Goal: Task Accomplishment & Management: Complete application form

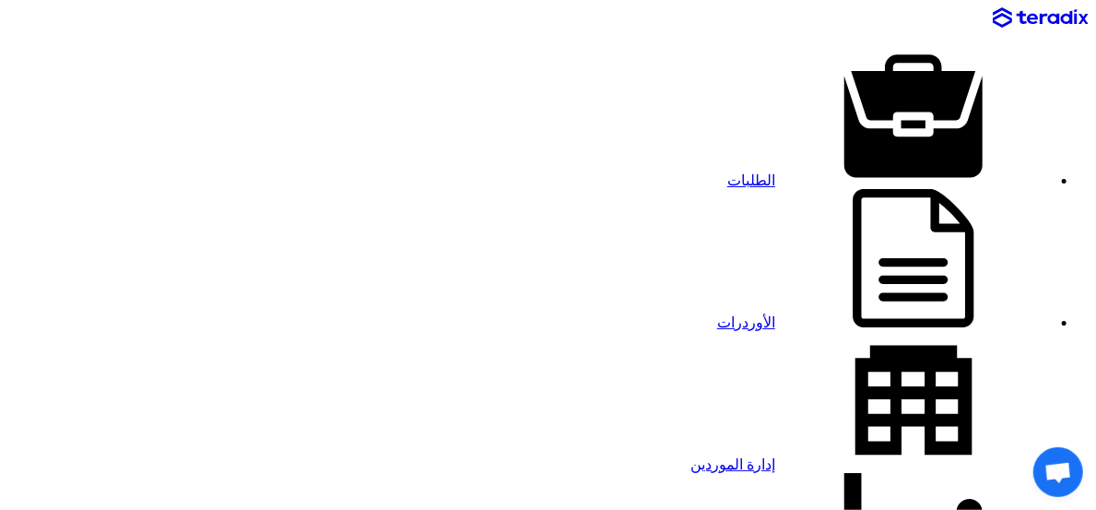
paste input "8100016293"
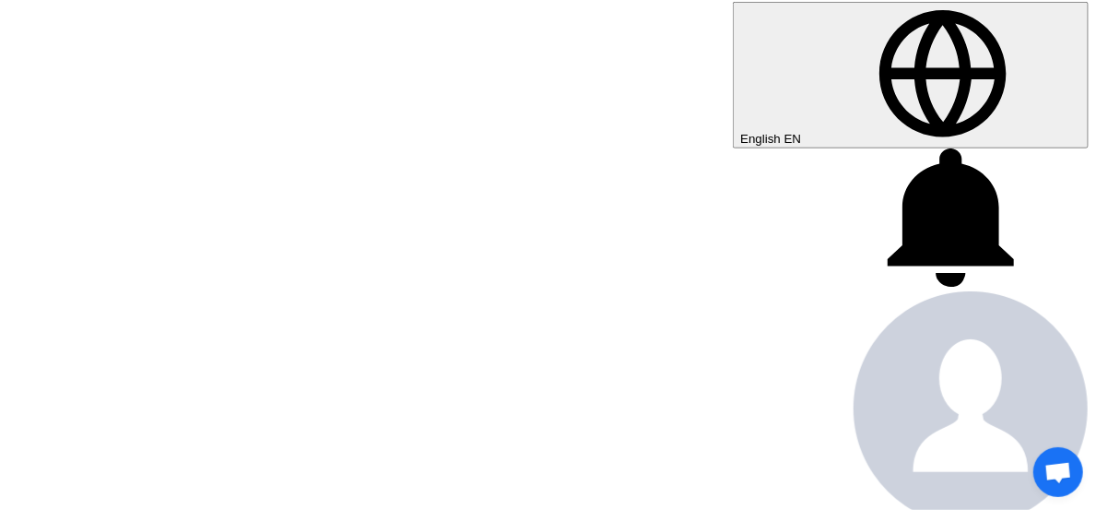
scroll to position [717, 0]
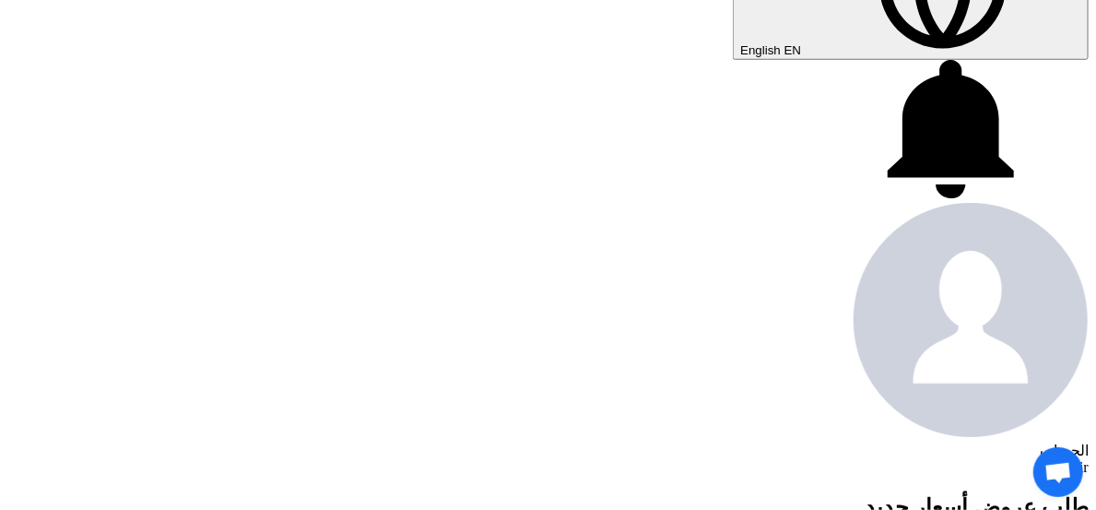
type input "8100016293"
paste input "8100016293"
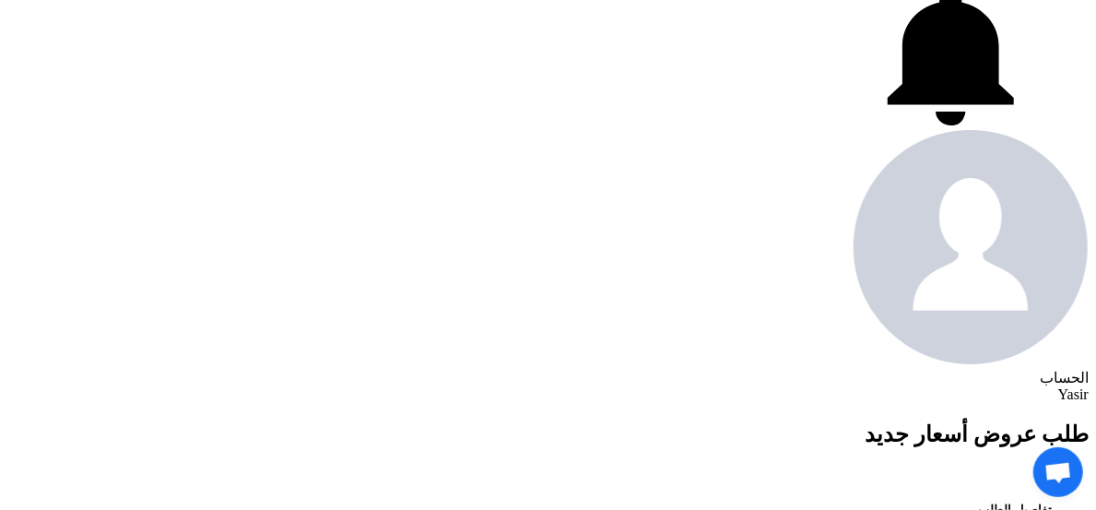
scroll to position [922, 0]
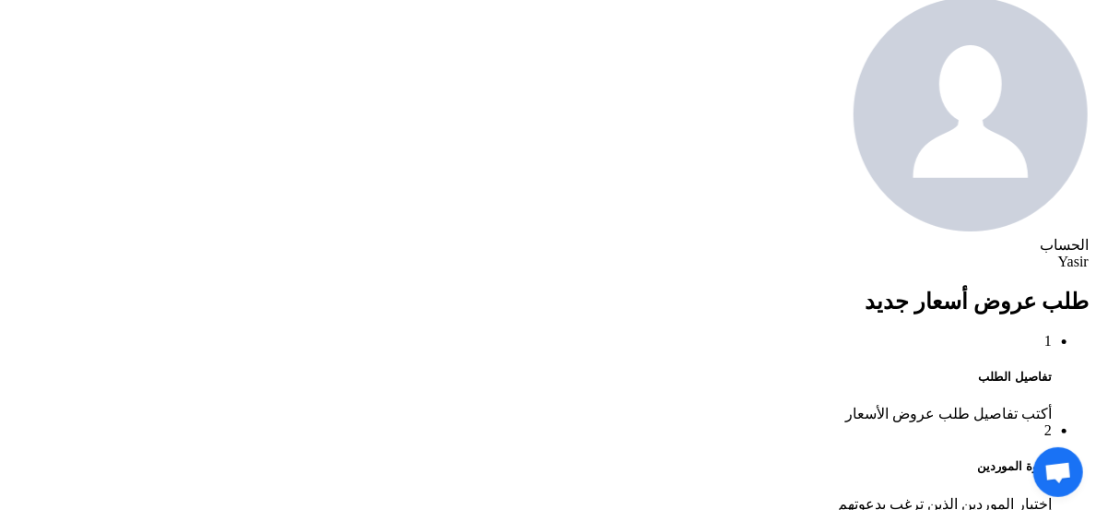
type input "8100016293"
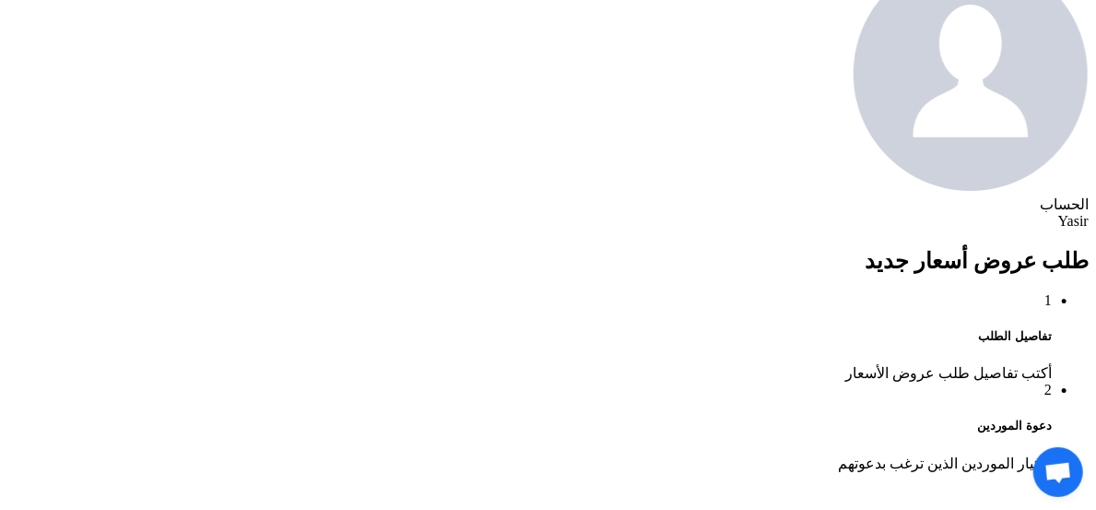
scroll to position [1025, 0]
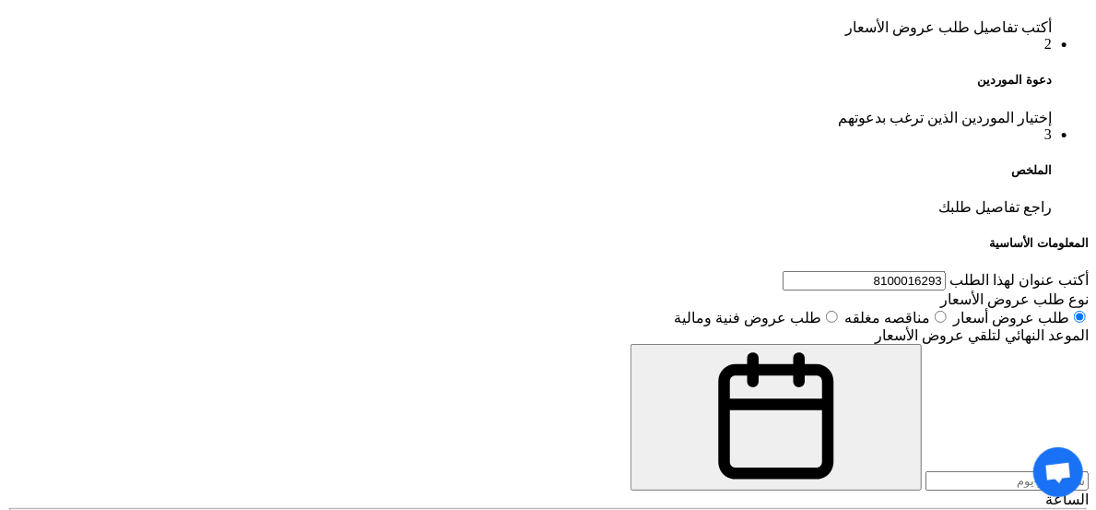
scroll to position [1332, 0]
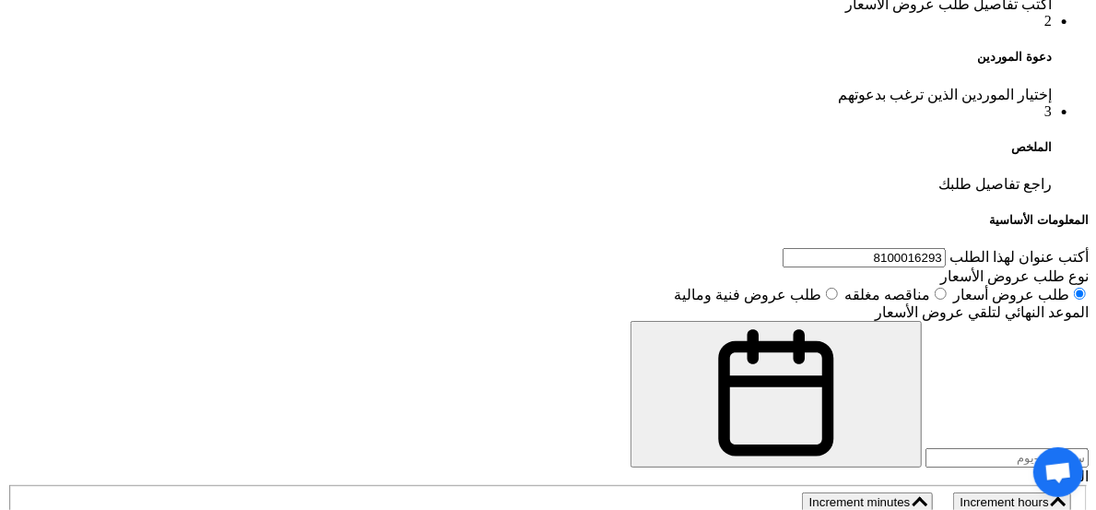
paste div
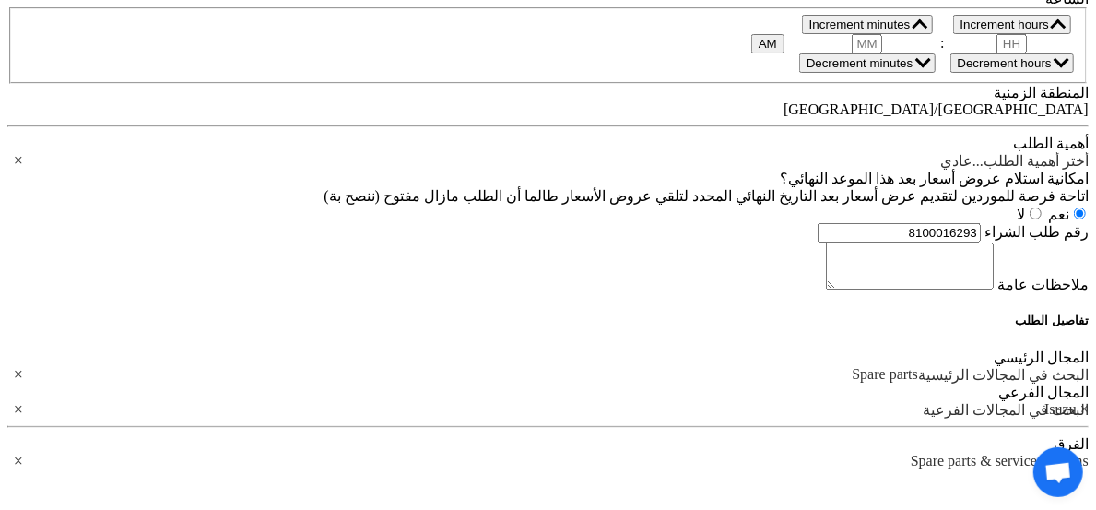
scroll to position [1844, 0]
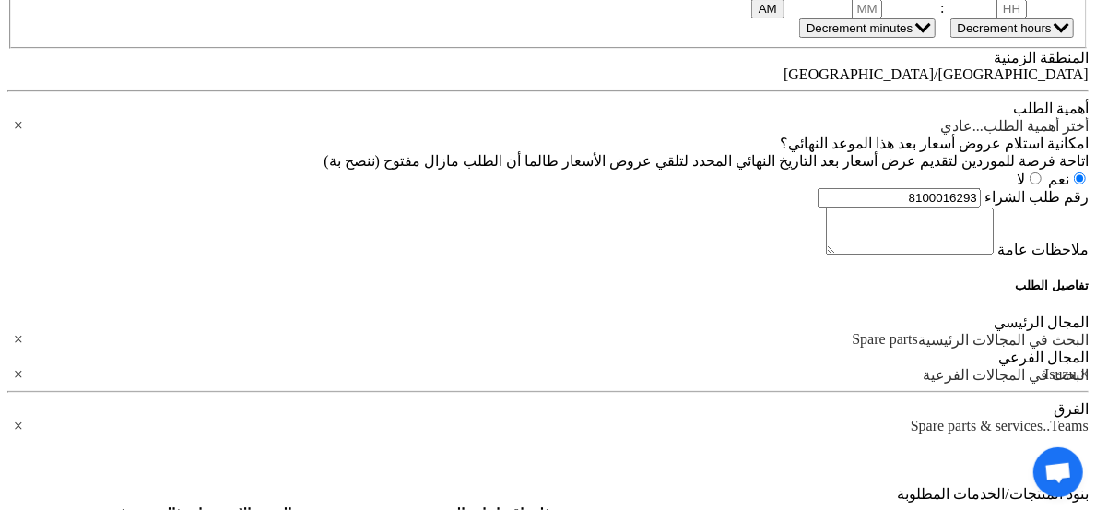
type input "1"
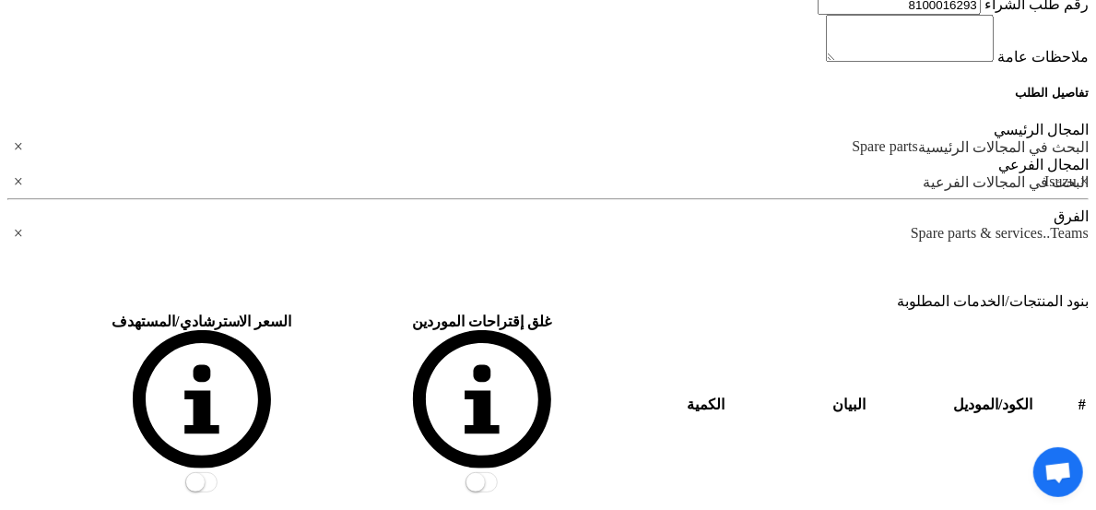
scroll to position [2049, 0]
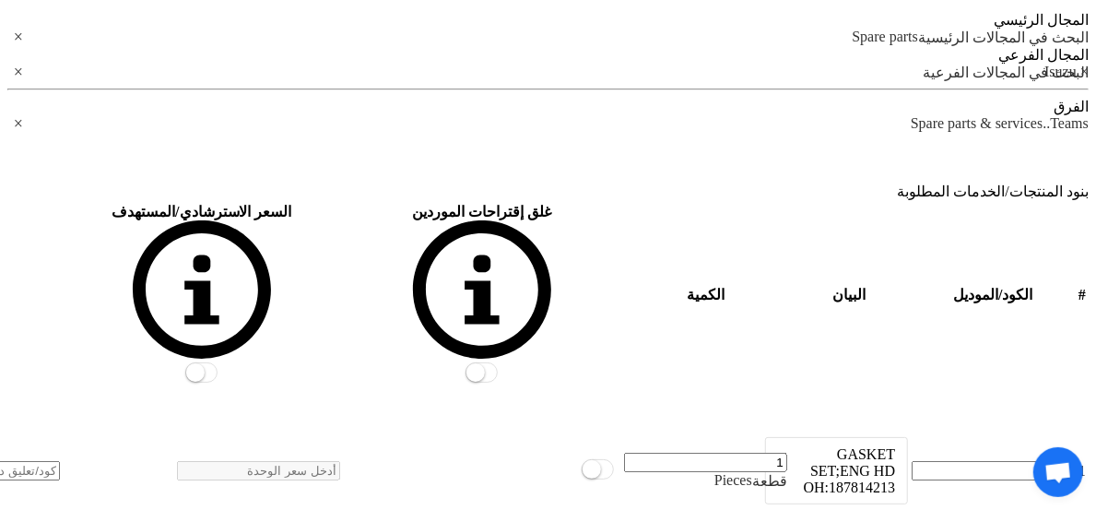
scroll to position [2356, 0]
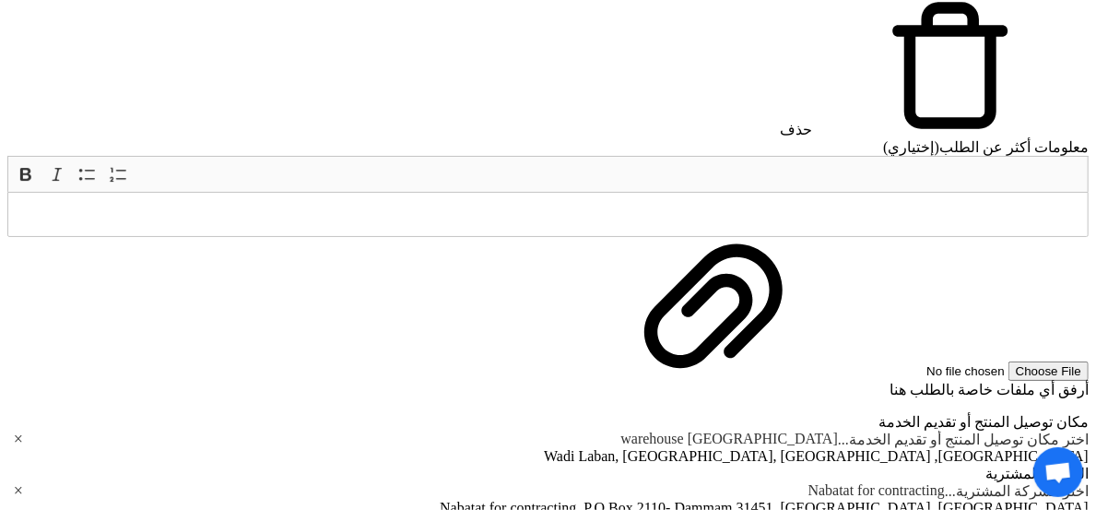
scroll to position [2971, 0]
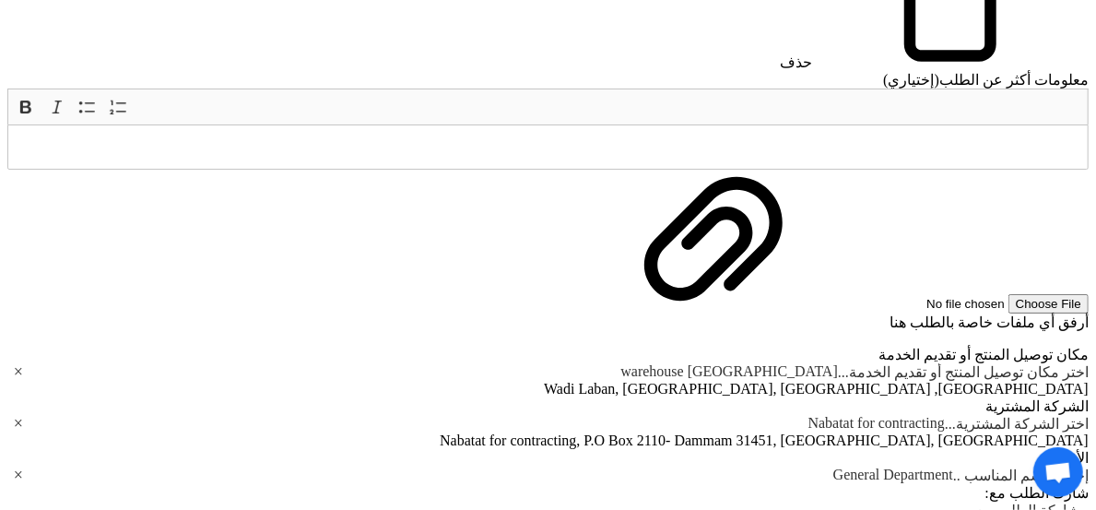
scroll to position [277, 0]
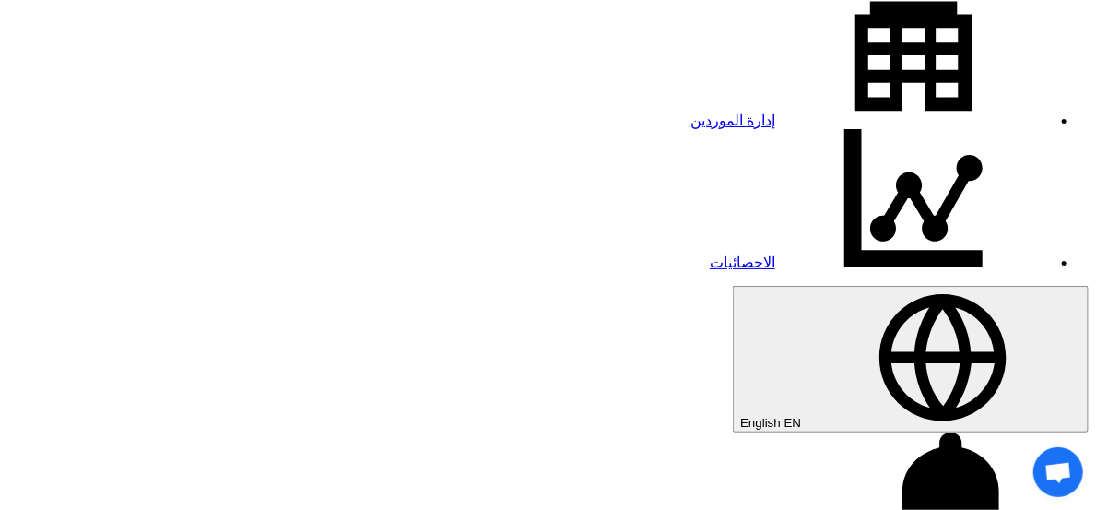
scroll to position [379, 0]
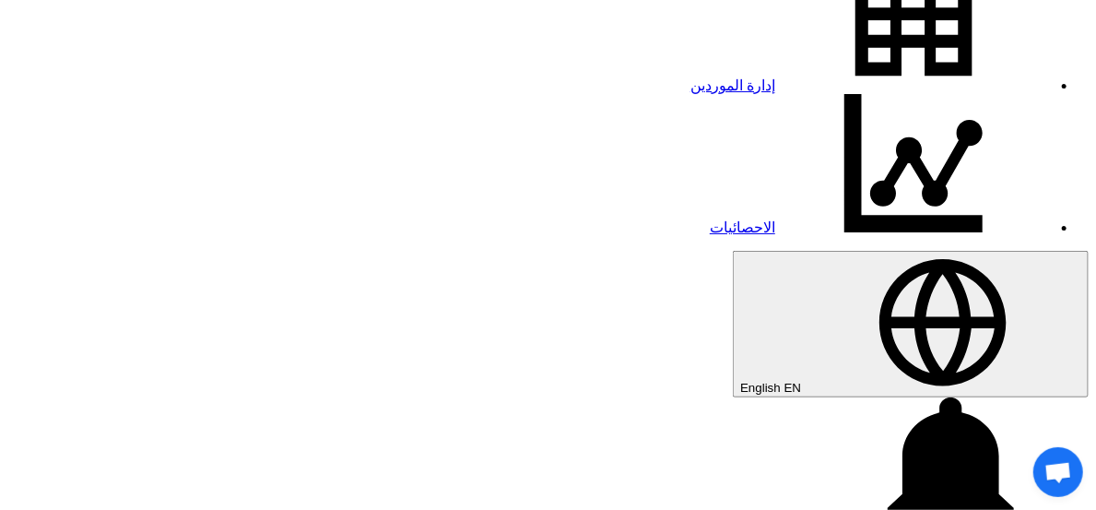
type input "[DATE]"
type input "11"
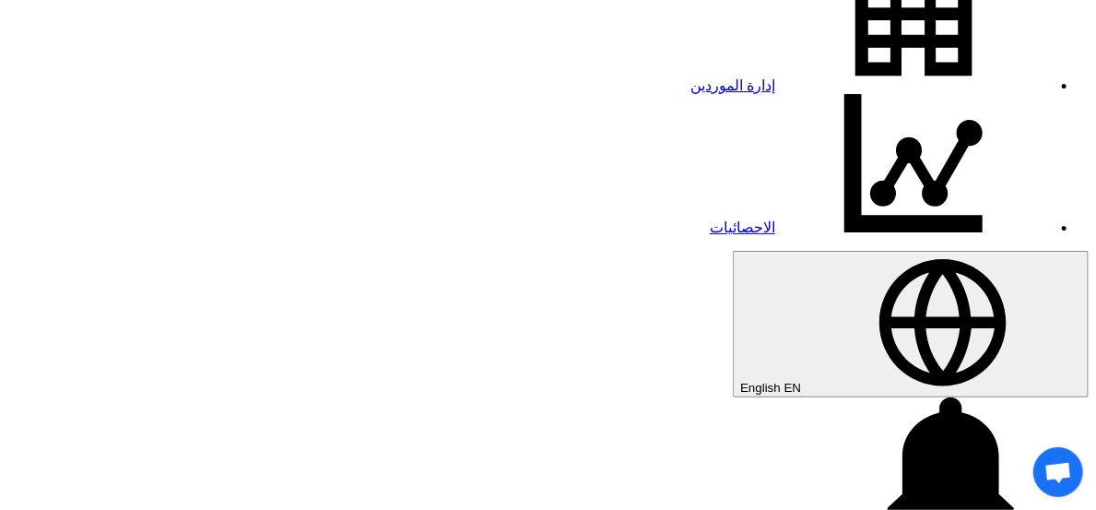
type input "01"
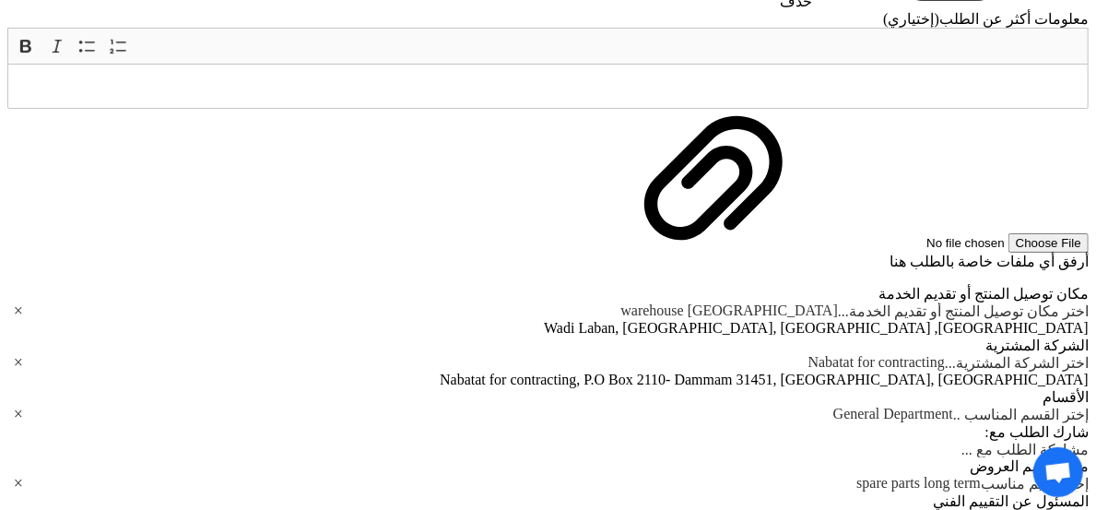
scroll to position [3146, 0]
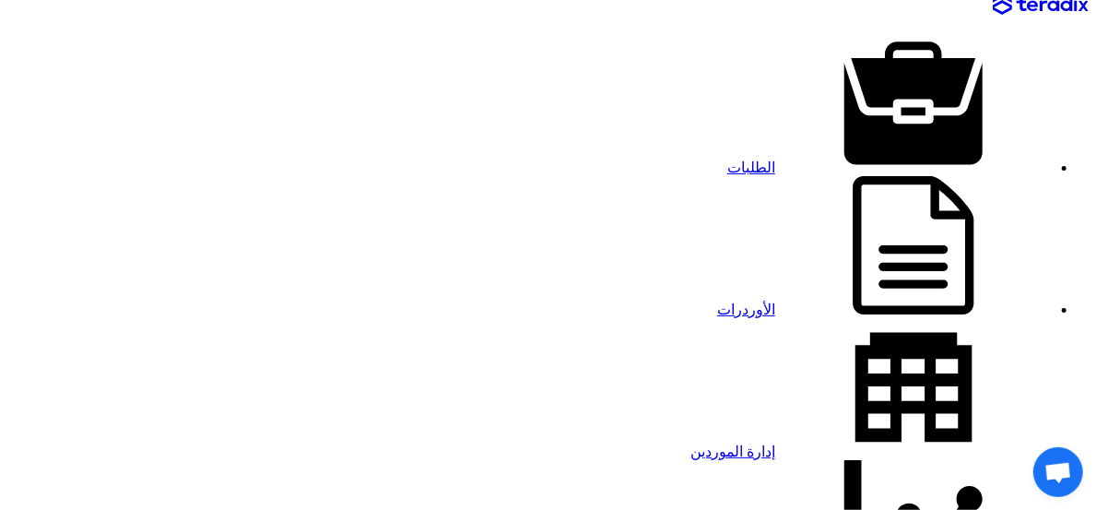
scroll to position [205, 0]
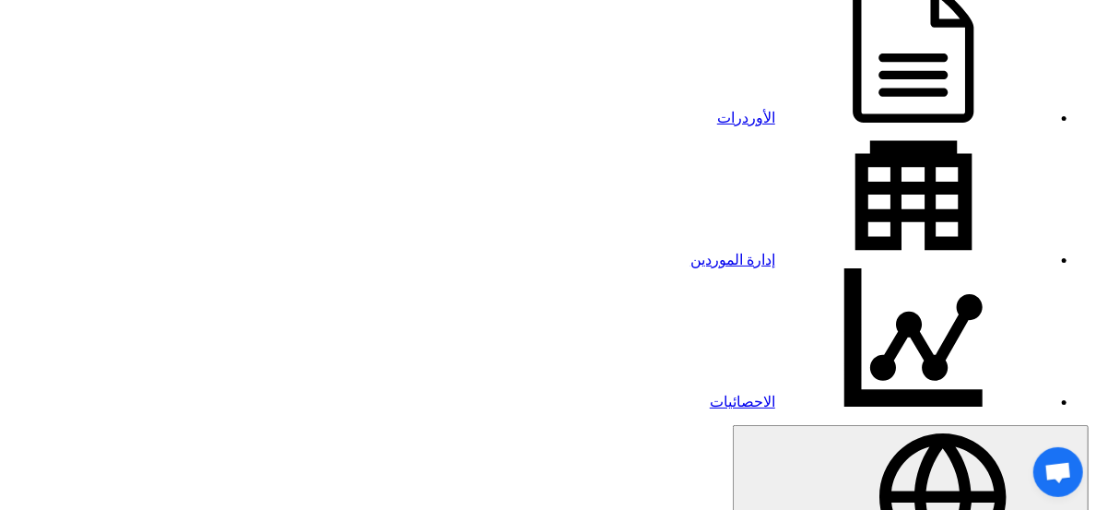
drag, startPoint x: 39, startPoint y: 263, endPoint x: 49, endPoint y: 336, distance: 73.6
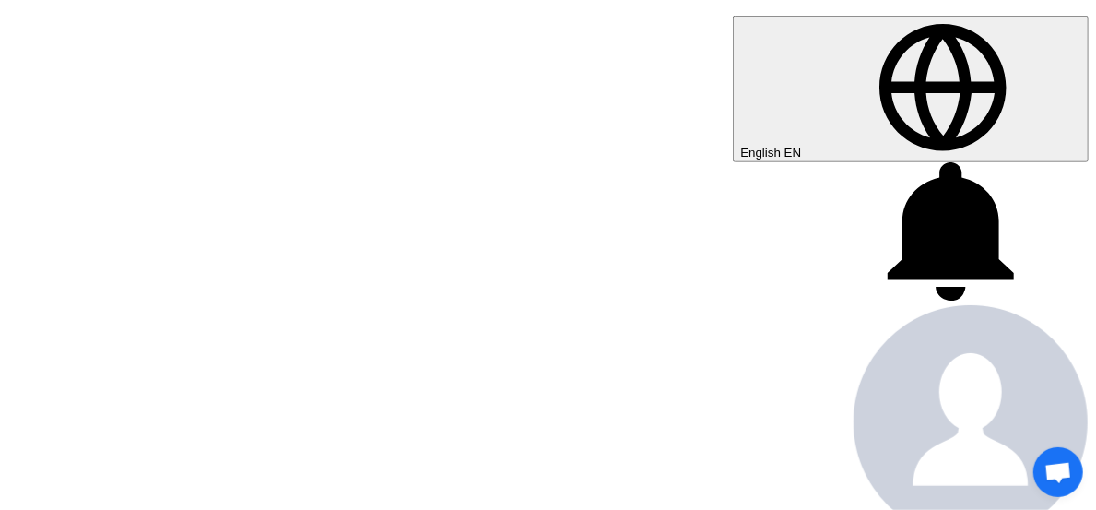
scroll to position [610, 0]
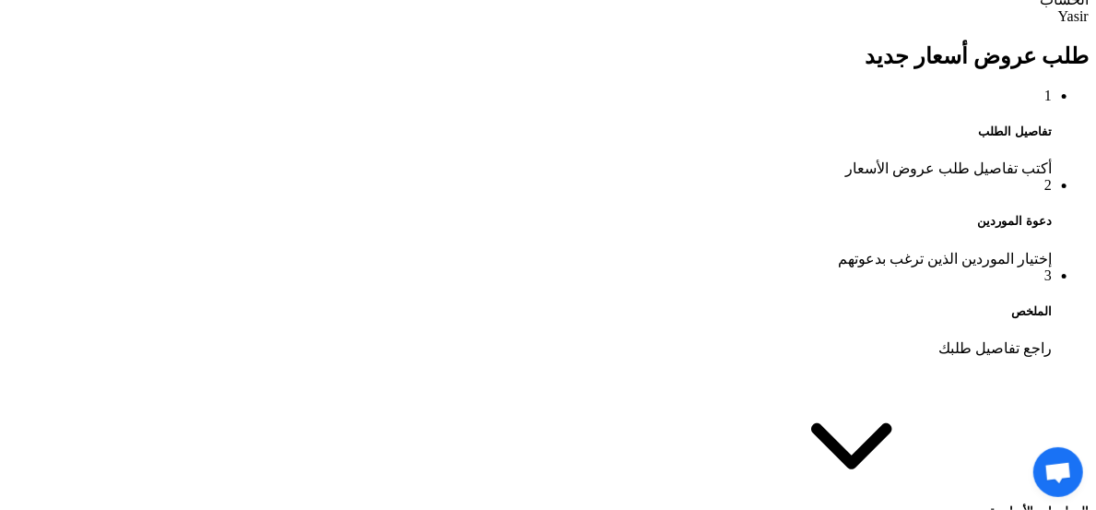
scroll to position [1044, 0]
